Goal: Communication & Community: Participate in discussion

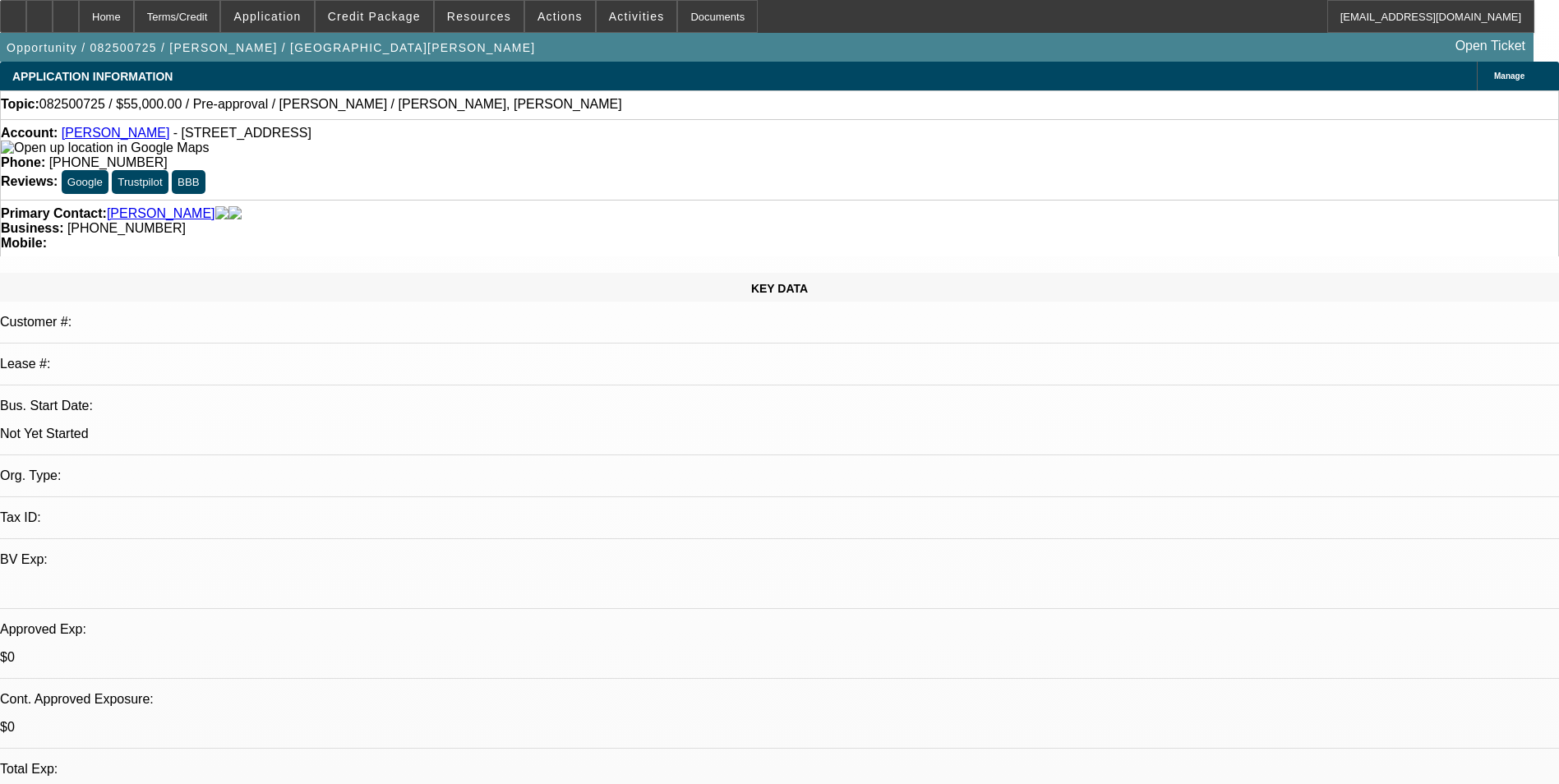
select select "0"
select select "2"
select select "0.1"
select select "4"
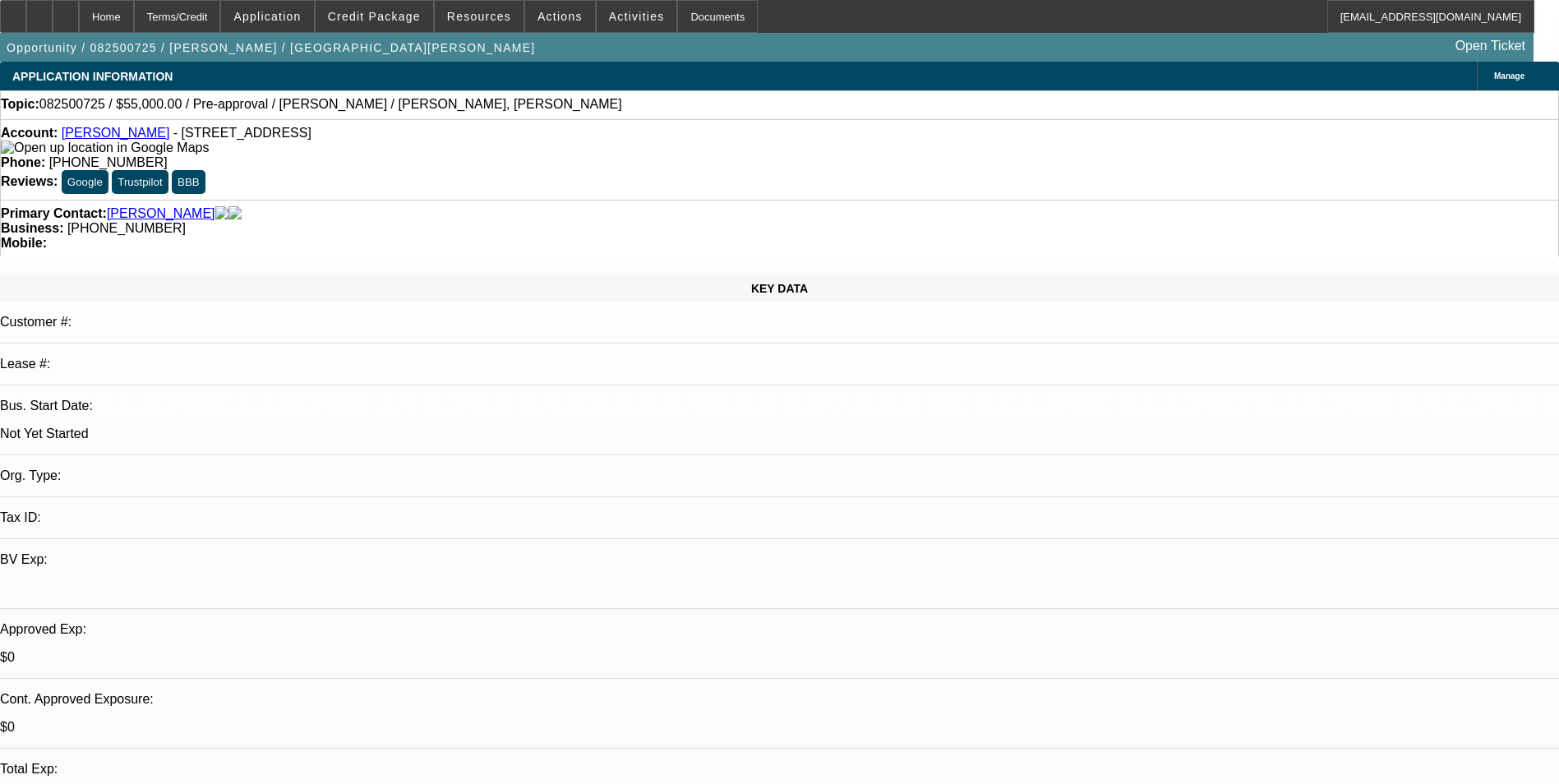
type textarea "LVM - 9/22"
